Goal: Check status: Check status

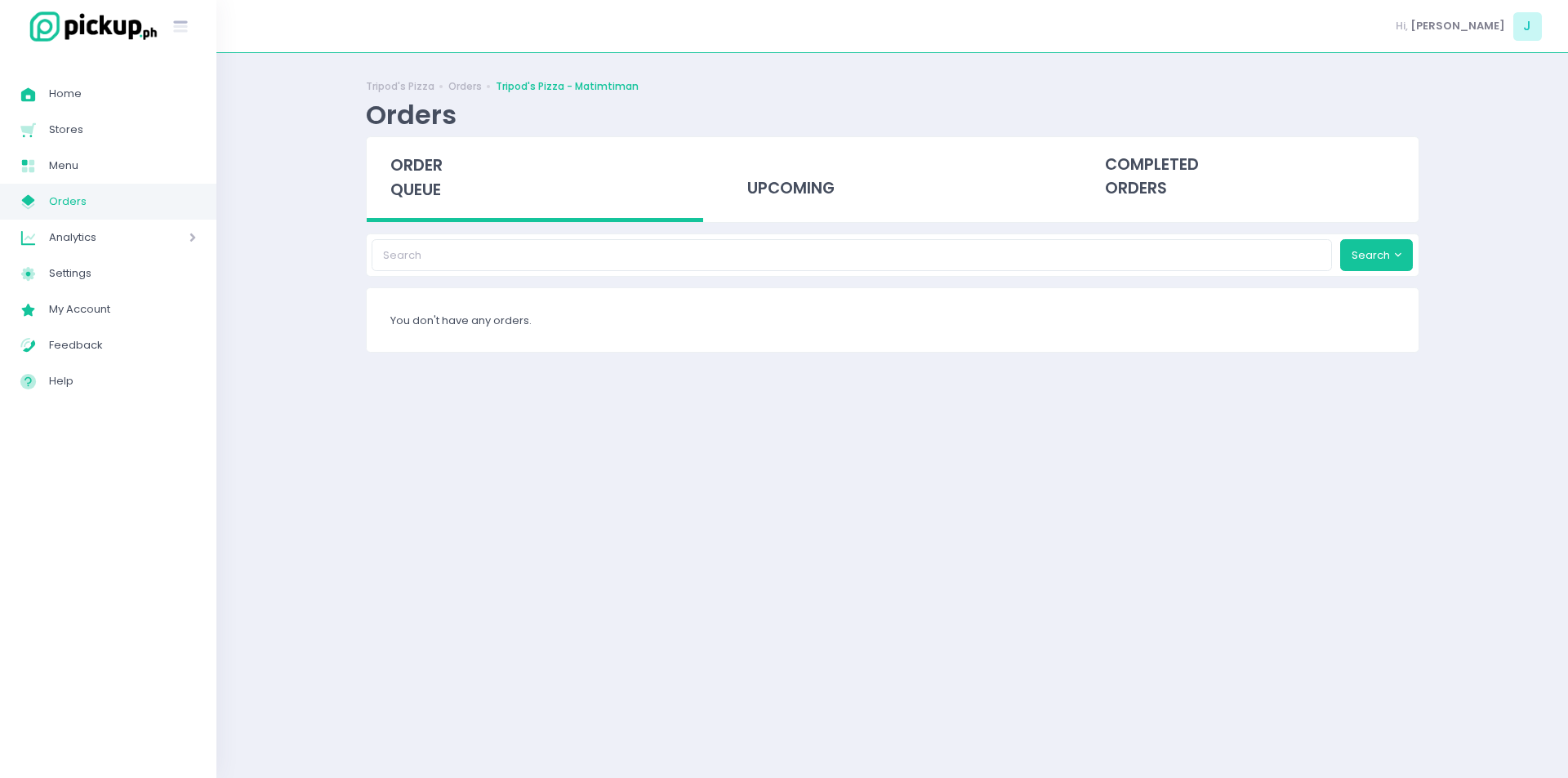
click at [88, 201] on span "Orders" at bounding box center [122, 201] width 147 height 21
click at [110, 204] on span "Orders" at bounding box center [122, 201] width 147 height 21
click at [1145, 484] on div "Tripod's Pizza Orders Tripod's Pizza - Matimtiman Orders order queue upcoming c…" at bounding box center [893, 416] width 1095 height 684
click at [115, 208] on span "Orders" at bounding box center [122, 201] width 147 height 21
click at [109, 205] on span "Orders" at bounding box center [122, 201] width 147 height 21
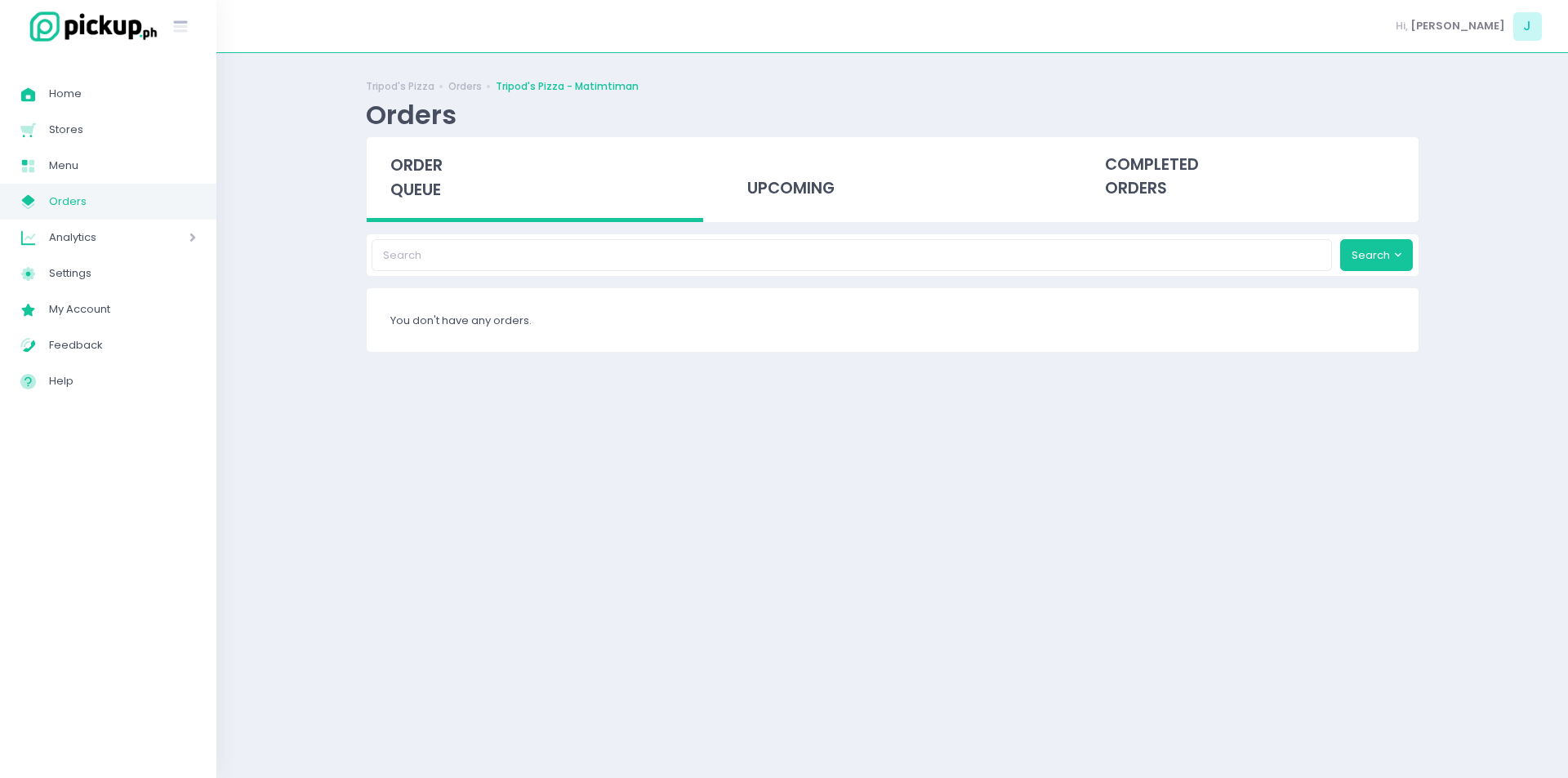
click at [157, 208] on span "Orders" at bounding box center [122, 201] width 147 height 21
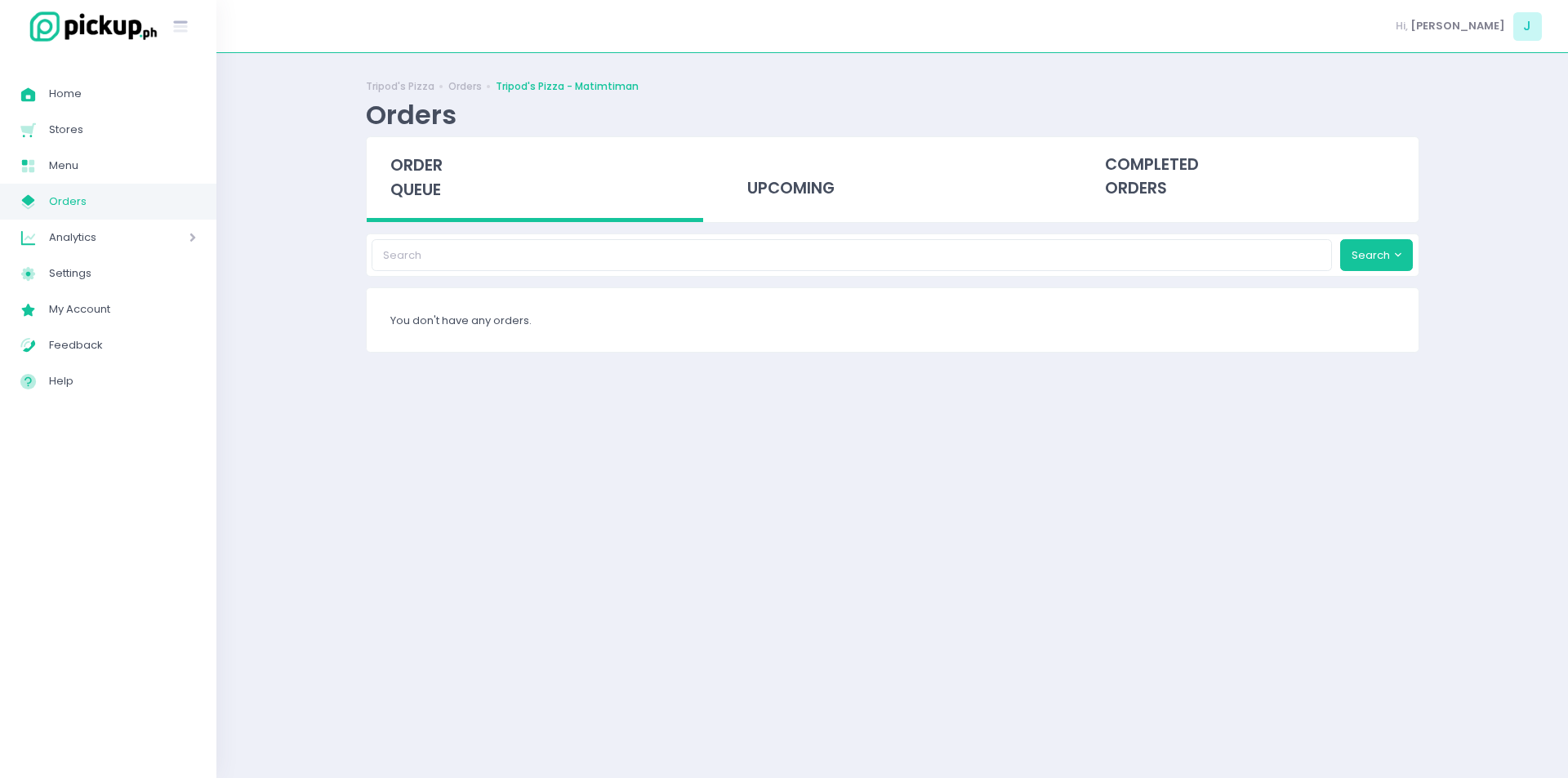
click at [157, 208] on span "Orders" at bounding box center [122, 201] width 147 height 21
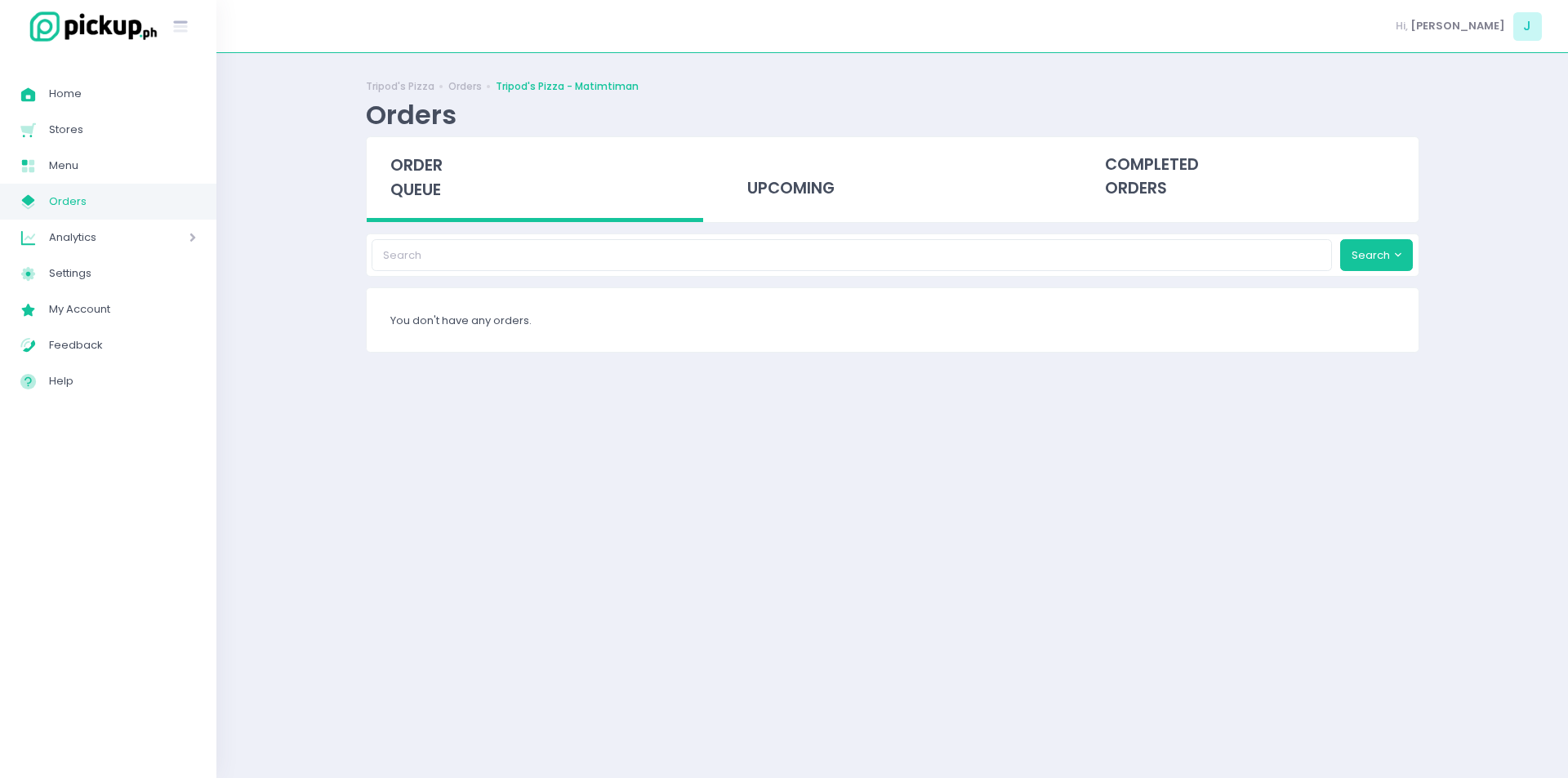
click at [157, 208] on span "Orders" at bounding box center [122, 201] width 147 height 21
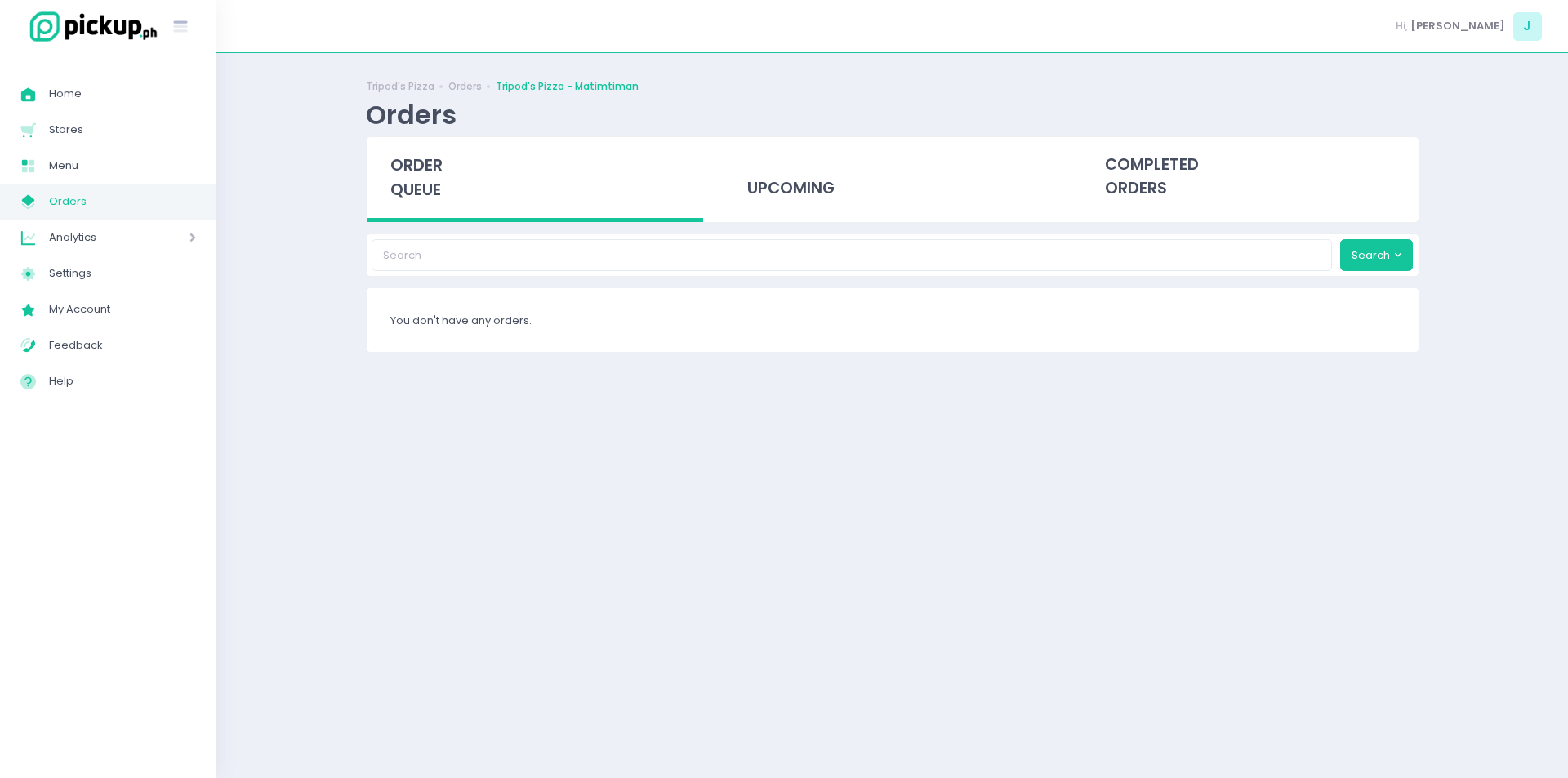
click at [157, 208] on span "Orders" at bounding box center [122, 201] width 147 height 21
click at [154, 212] on link "My Store Created with Sketch. Orders" at bounding box center [108, 202] width 216 height 36
